Goal: Navigation & Orientation: Find specific page/section

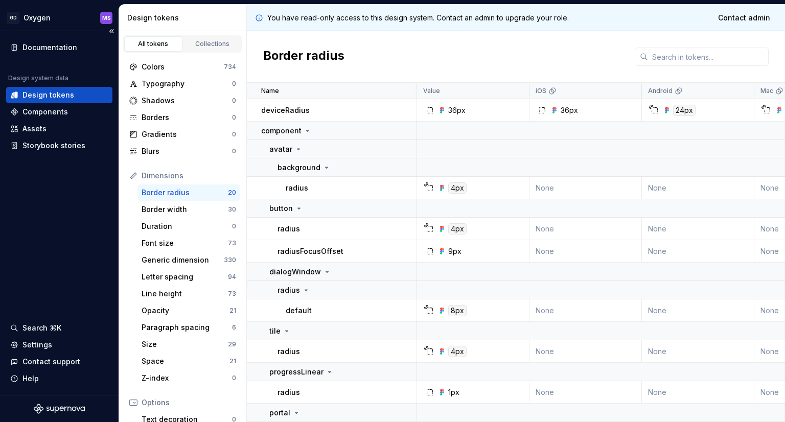
click at [46, 95] on div "Design tokens" at bounding box center [48, 95] width 52 height 10
click at [204, 47] on div "Collections" at bounding box center [212, 44] width 51 height 8
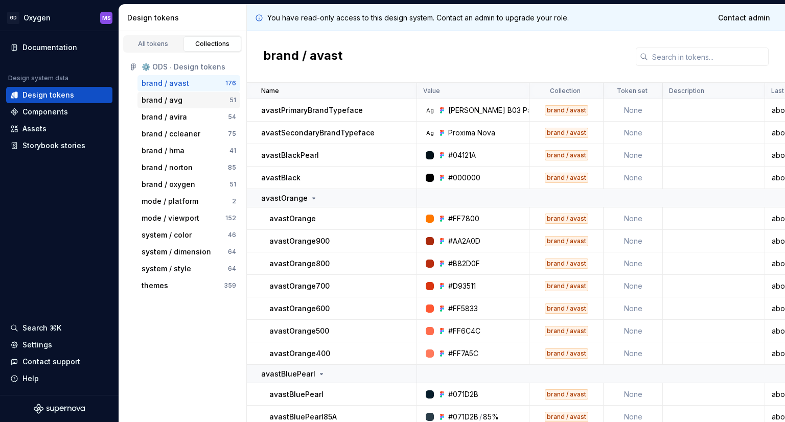
click at [162, 103] on div "brand / avg" at bounding box center [162, 100] width 41 height 10
